Goal: Find specific page/section: Find specific page/section

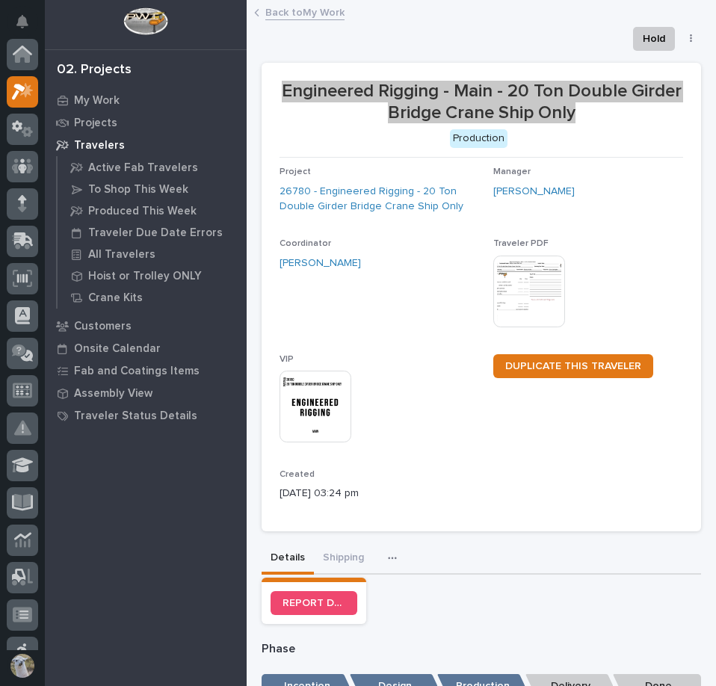
scroll to position [37, 0]
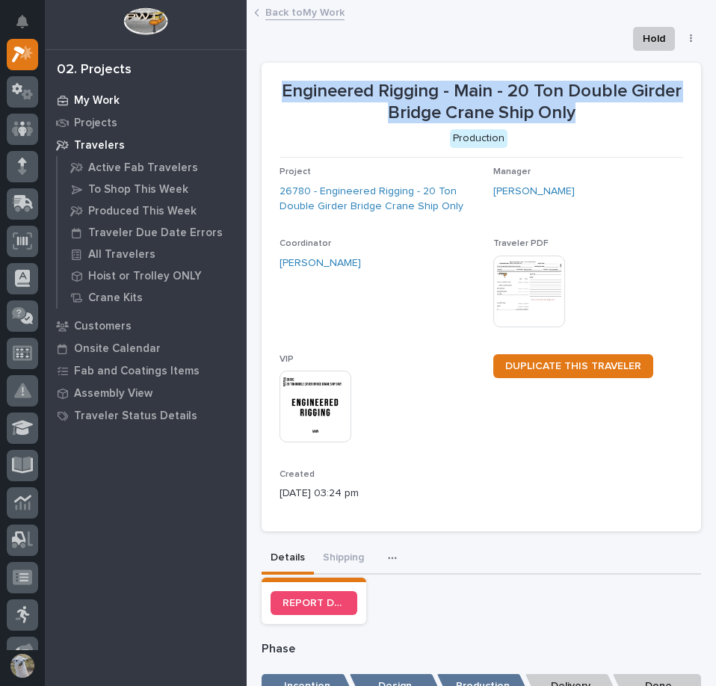
click at [108, 99] on p "My Work" at bounding box center [97, 100] width 46 height 13
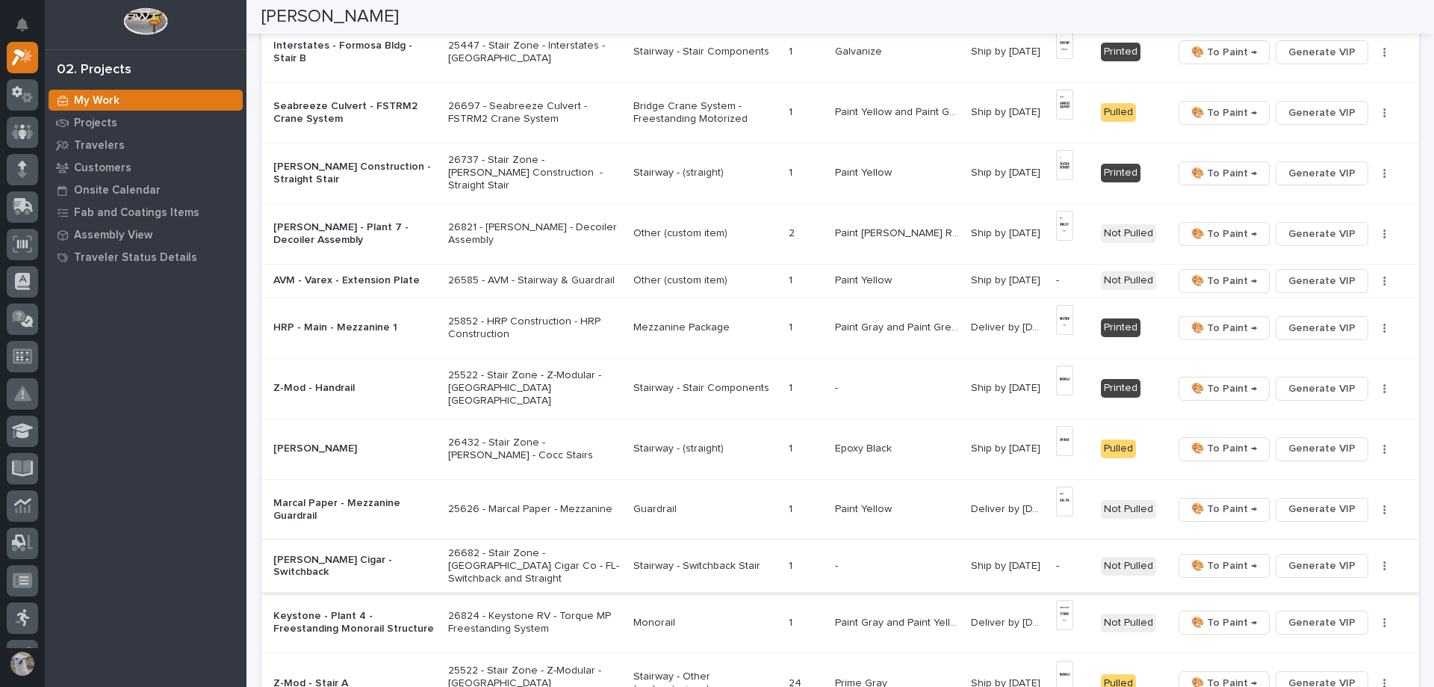
scroll to position [448, 0]
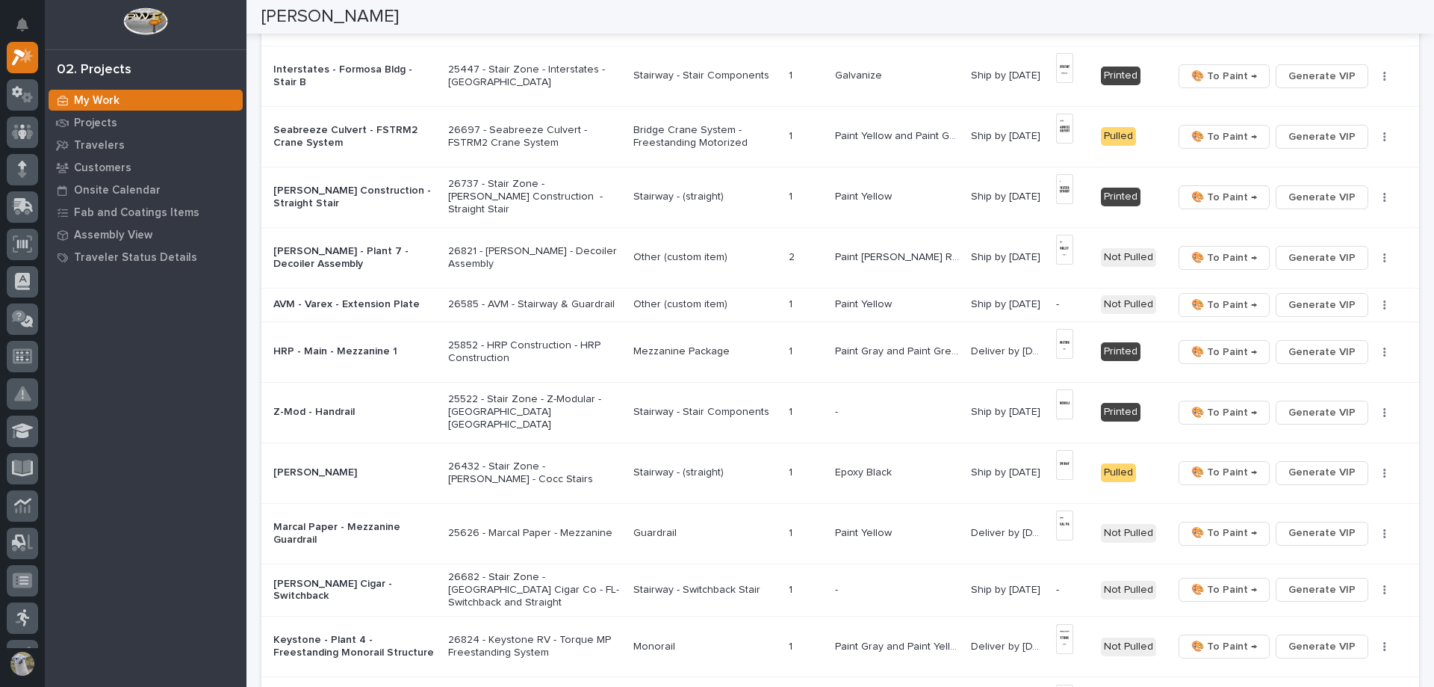
click at [298, 350] on p "HRP - Main - Mezzanine 1" at bounding box center [354, 351] width 163 height 13
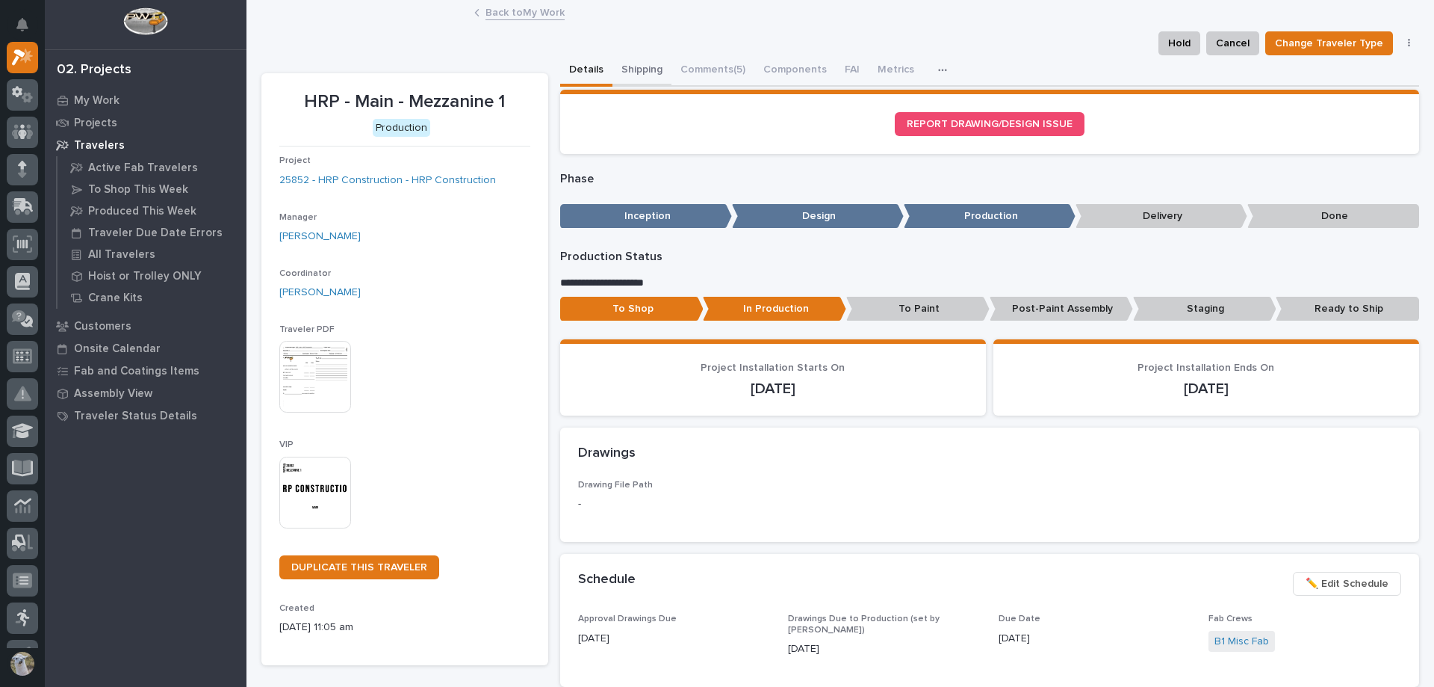
click at [627, 67] on button "Shipping" at bounding box center [642, 70] width 59 height 31
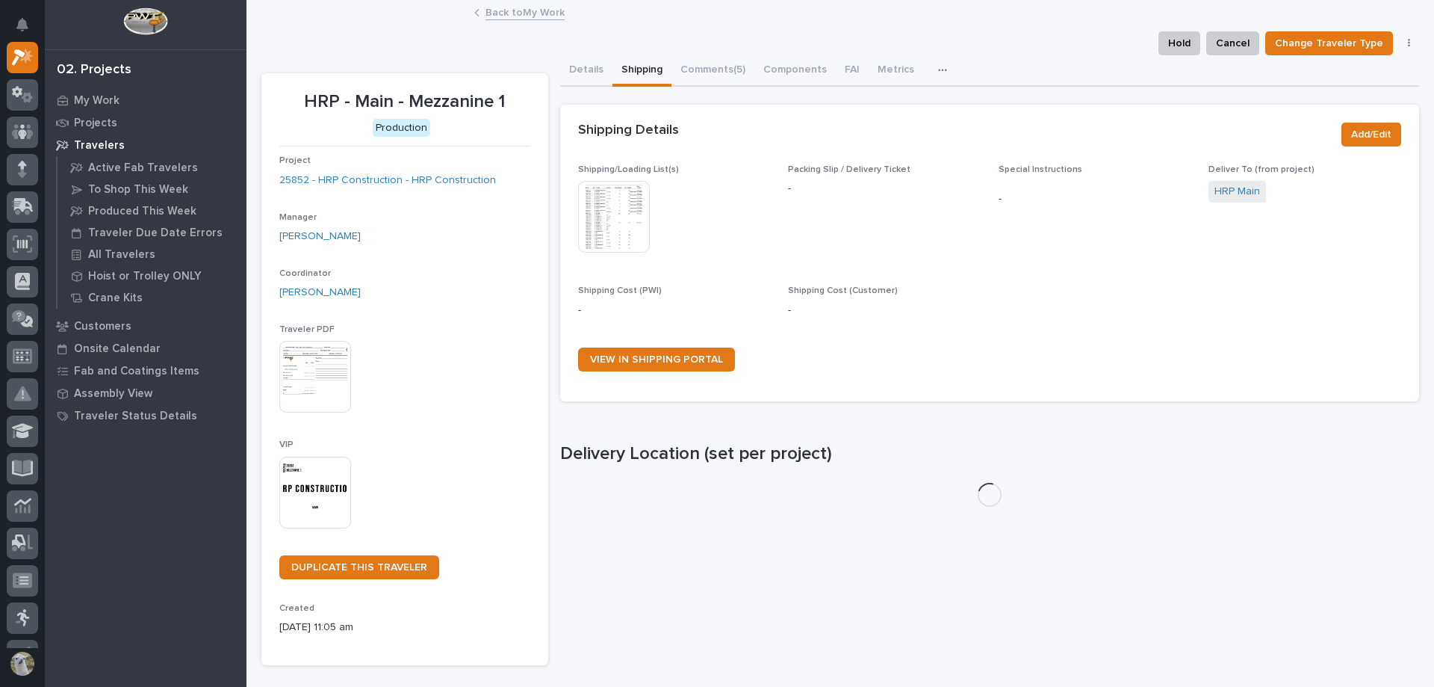
click at [607, 202] on img at bounding box center [614, 217] width 72 height 72
